Goal: Information Seeking & Learning: Learn about a topic

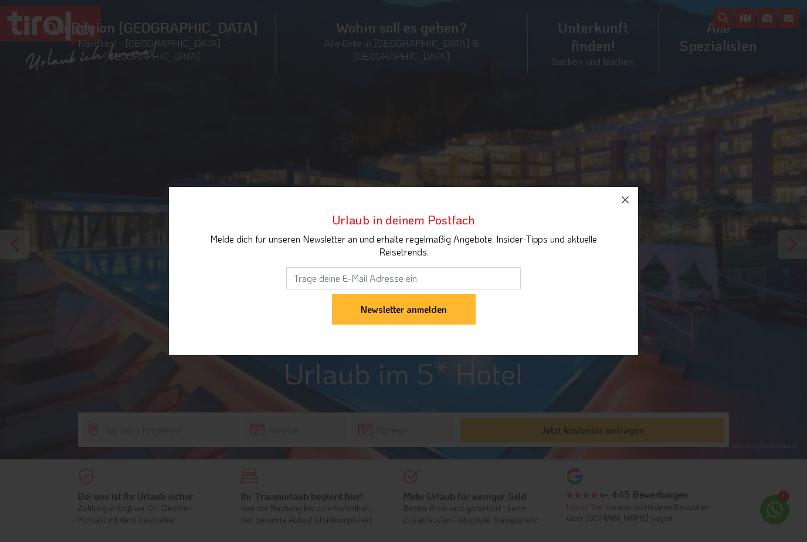
click at [623, 206] on icon "button" at bounding box center [625, 200] width 14 height 14
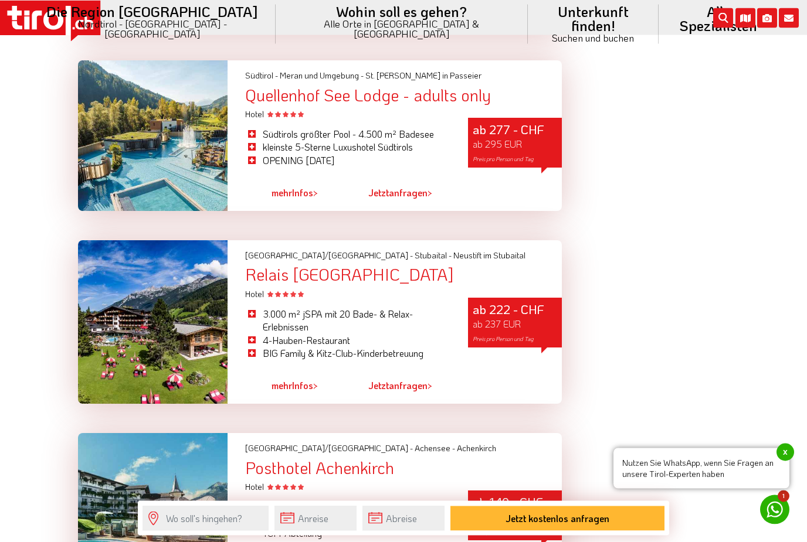
scroll to position [3184, 0]
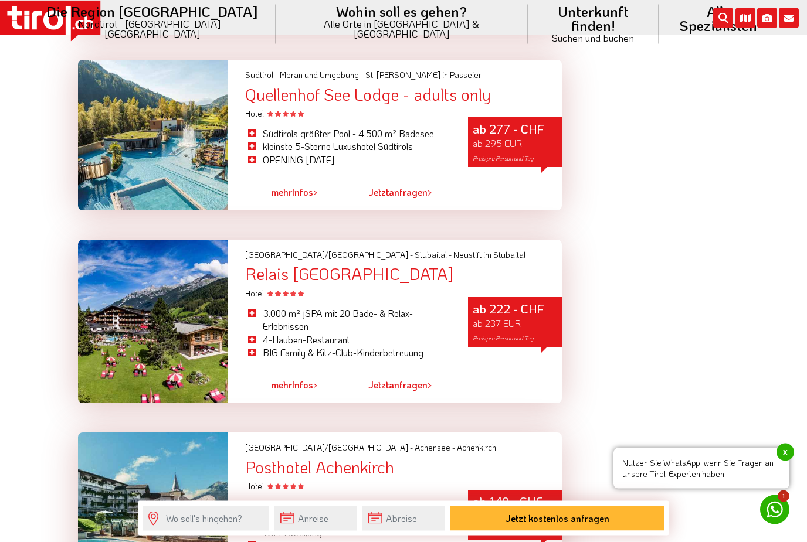
click at [280, 266] on div "Relais [GEOGRAPHIC_DATA]" at bounding box center [403, 275] width 317 height 18
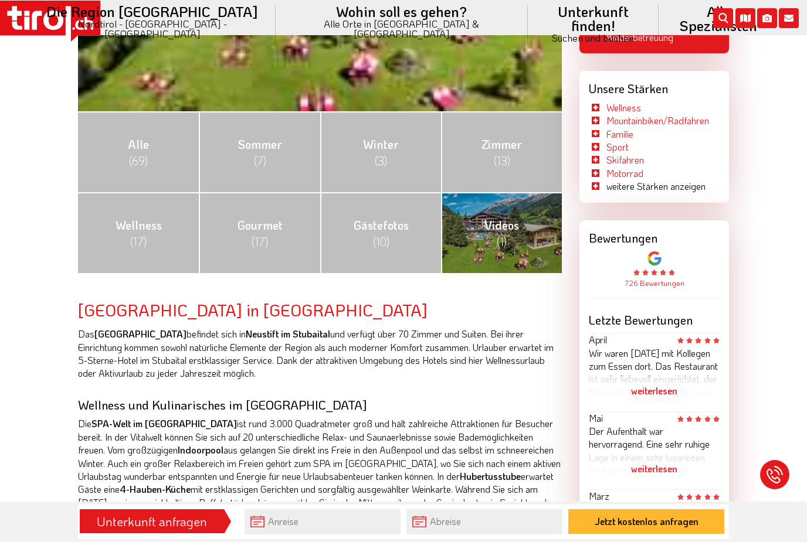
scroll to position [435, 0]
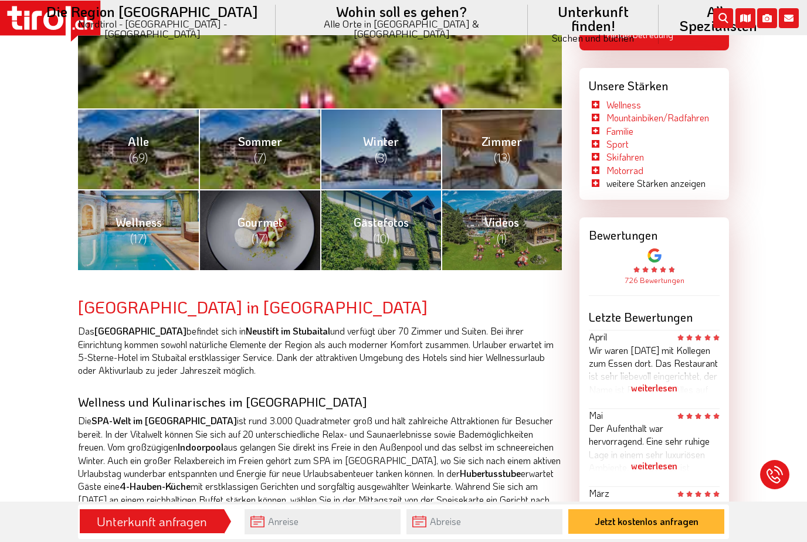
click at [122, 230] on link "Wellness (17)" at bounding box center [138, 229] width 121 height 81
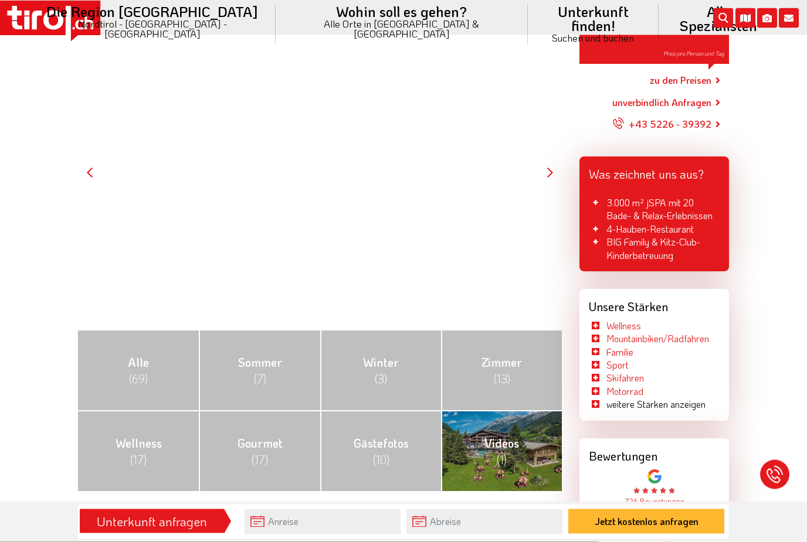
scroll to position [222, 0]
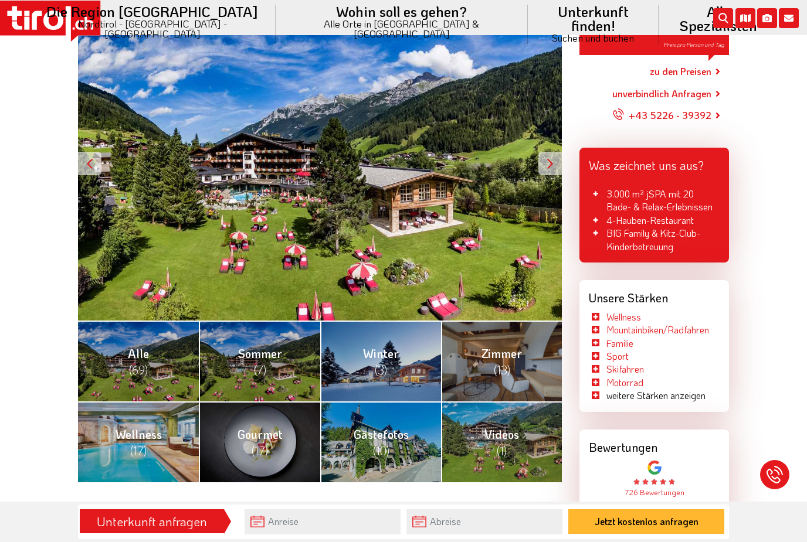
click at [264, 365] on span "(7)" at bounding box center [260, 369] width 12 height 15
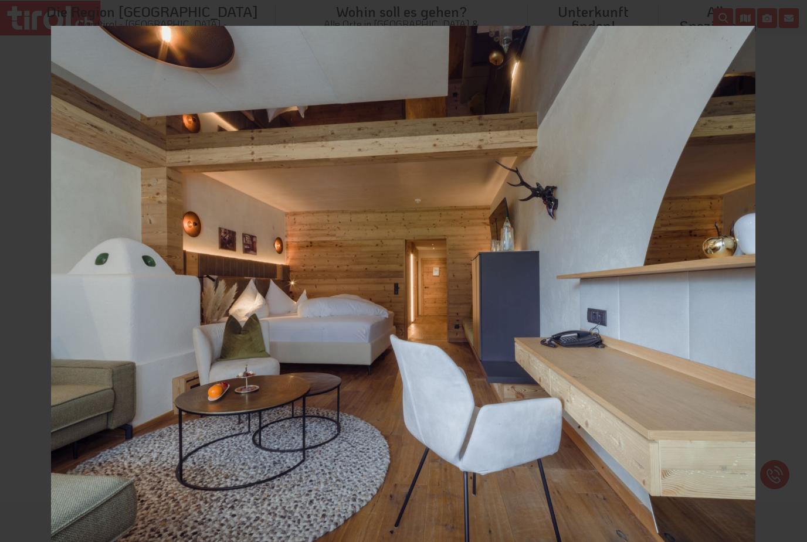
click at [794, 16] on icon at bounding box center [794, 13] width 14 height 14
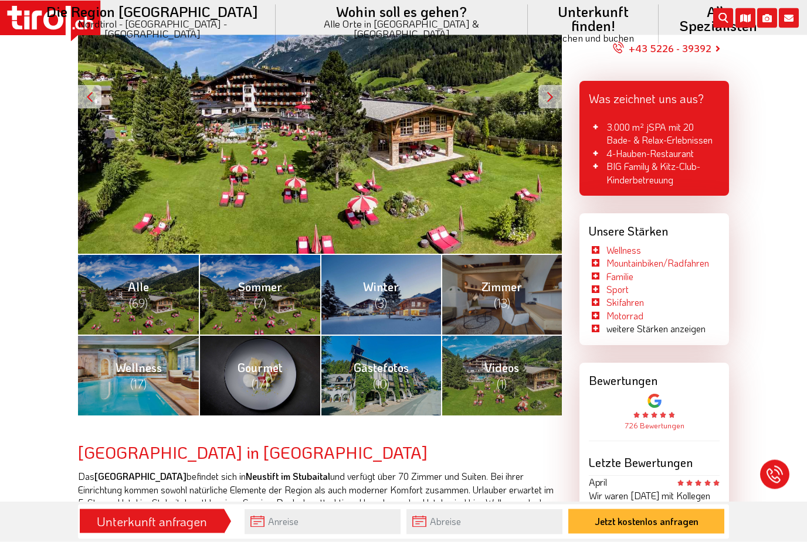
scroll to position [305, 0]
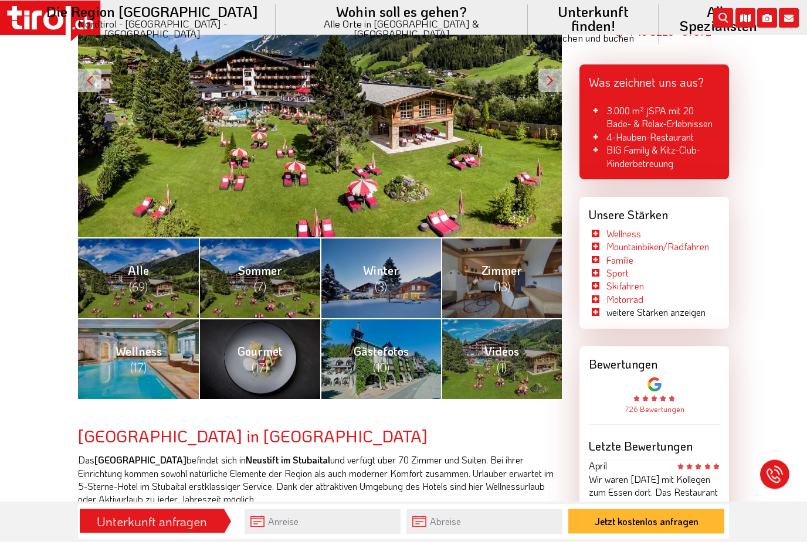
click at [142, 363] on span "(17)" at bounding box center [138, 368] width 16 height 15
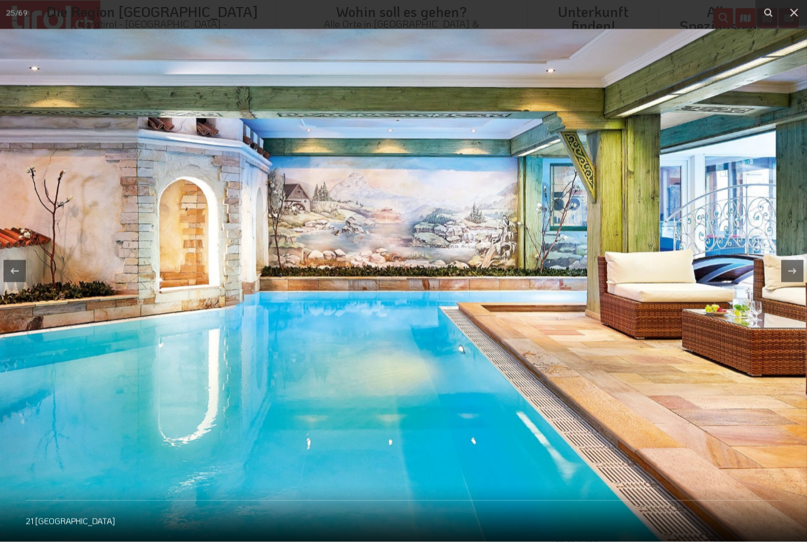
scroll to position [306, 0]
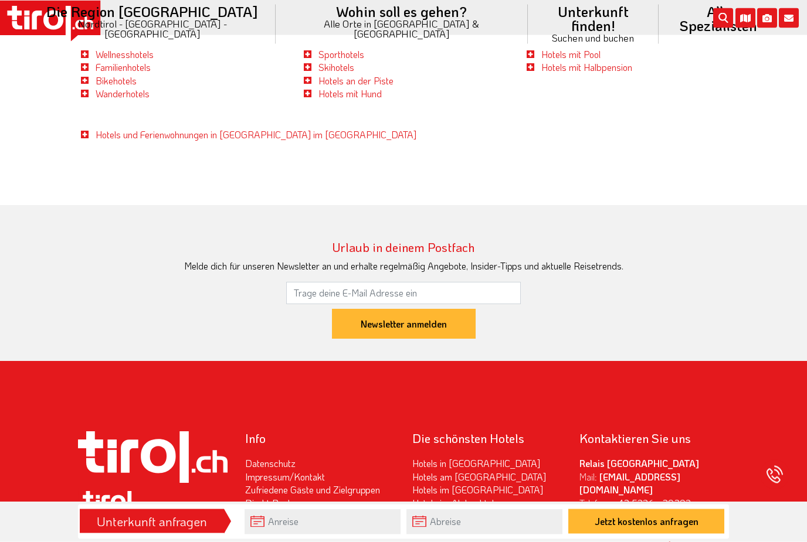
scroll to position [2397, 0]
click at [666, 457] on b "Relais [GEOGRAPHIC_DATA]" at bounding box center [639, 463] width 120 height 12
copy b "Relais [GEOGRAPHIC_DATA]"
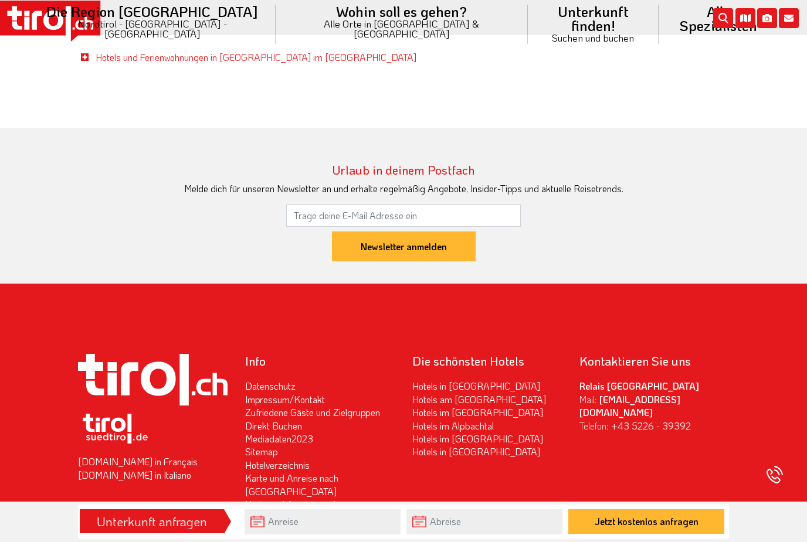
scroll to position [2480, 0]
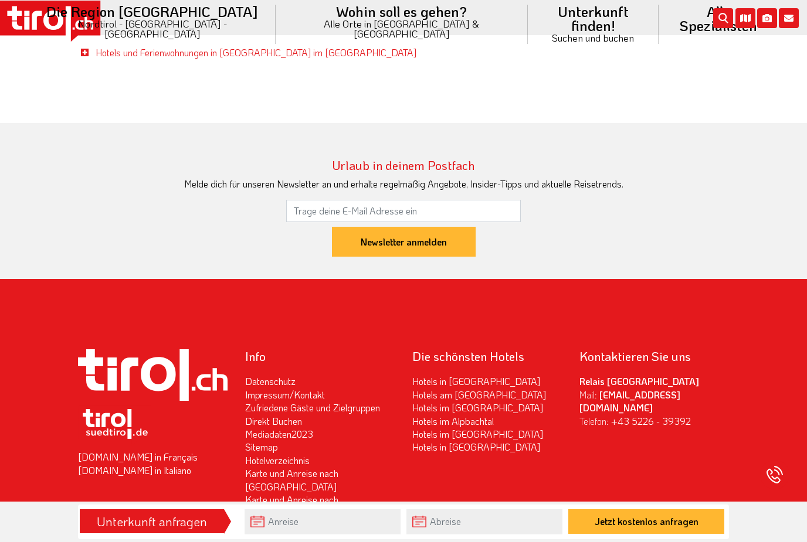
click at [761, 308] on footer "Tirol.ch in Français Tirol.ch in Italiano Info Datenschutz Impressum/Kontakt Zu…" at bounding box center [403, 461] width 807 height 364
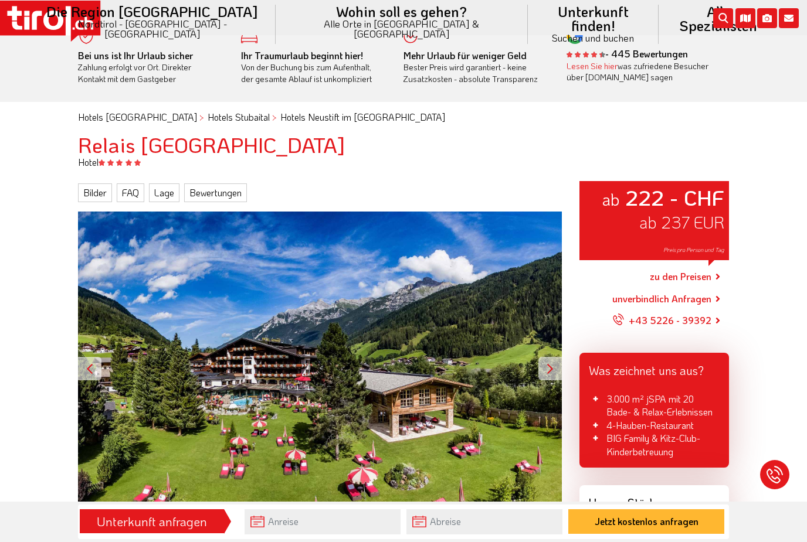
scroll to position [0, 0]
